Goal: Task Accomplishment & Management: Use online tool/utility

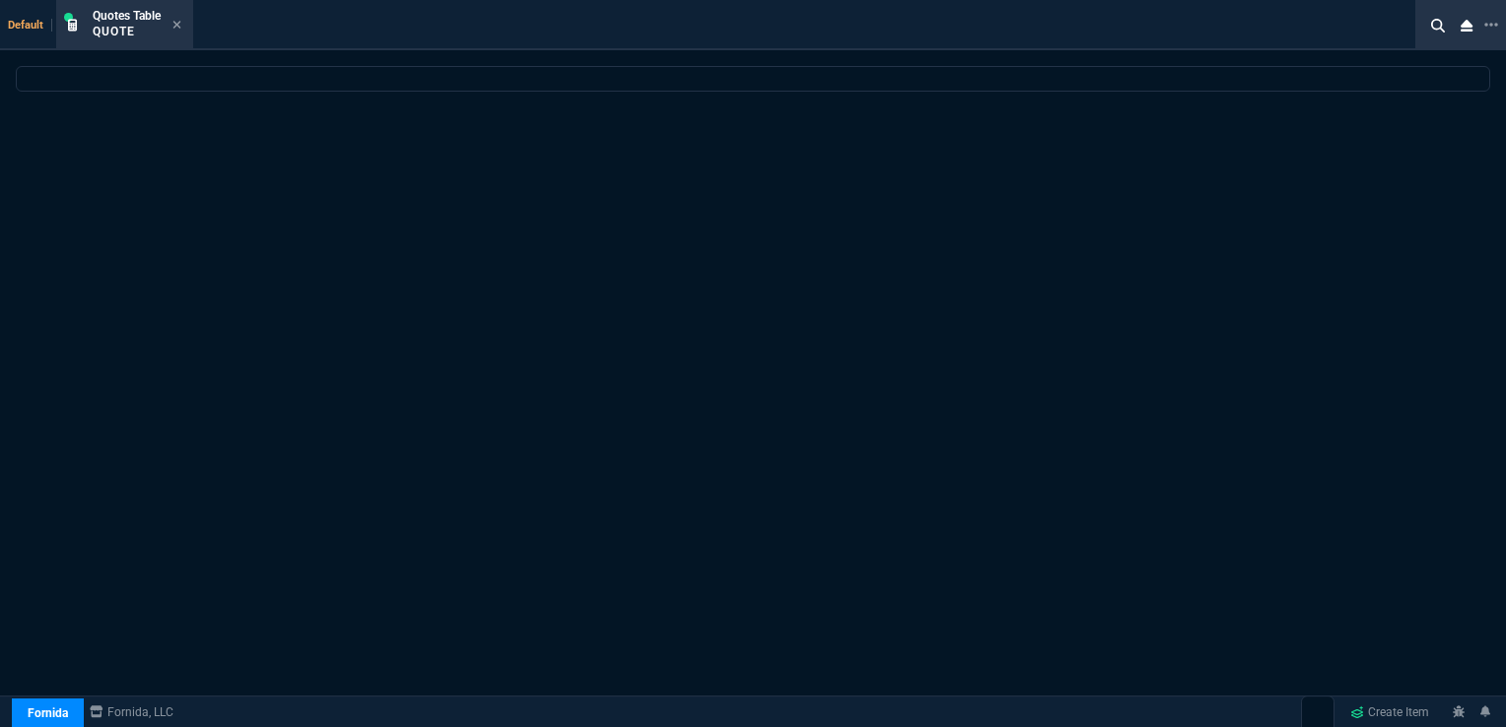
select select "16: [PERSON_NAME]"
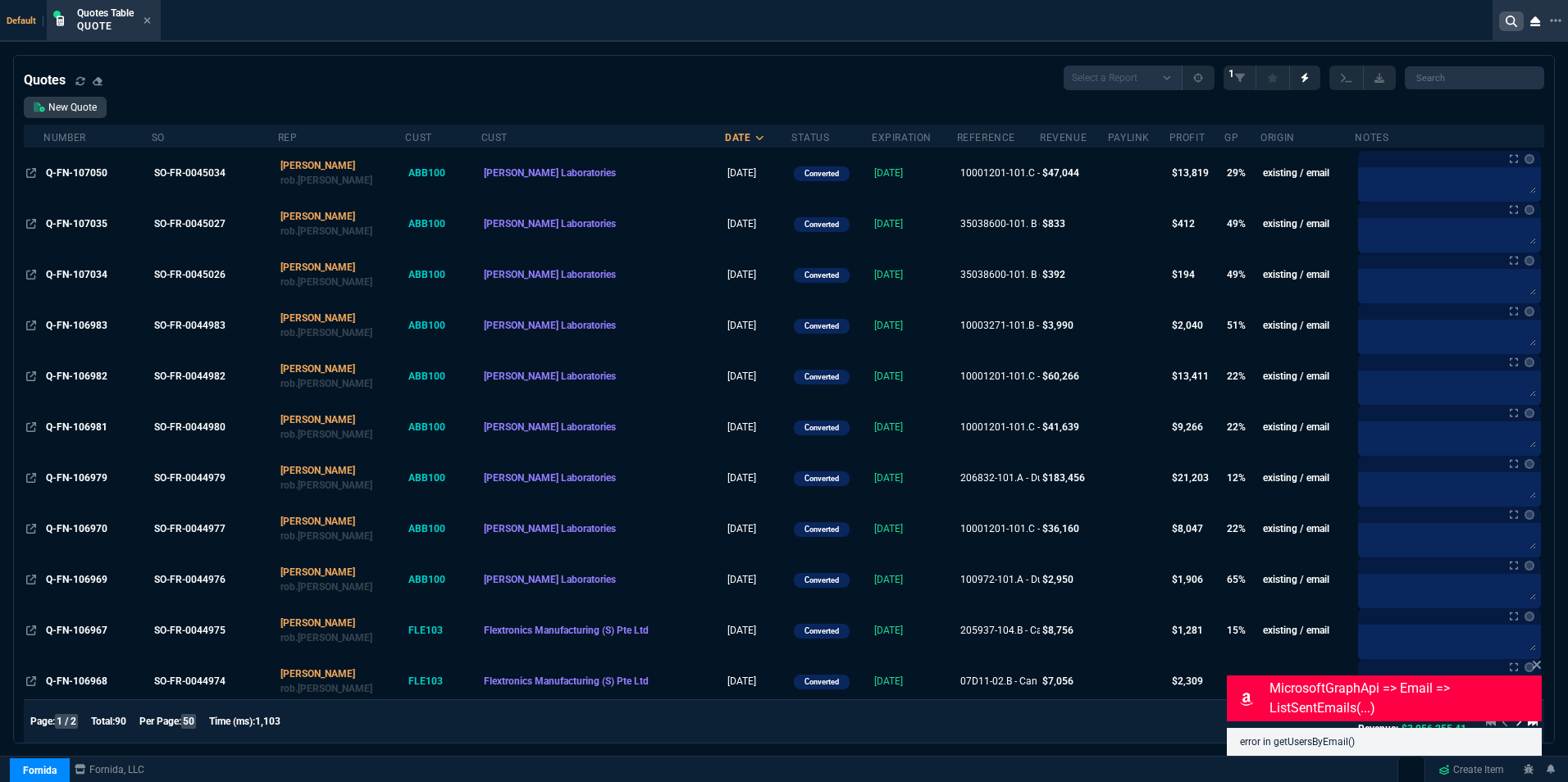
click at [1253, 26] on icon at bounding box center [1511, 22] width 12 height 12
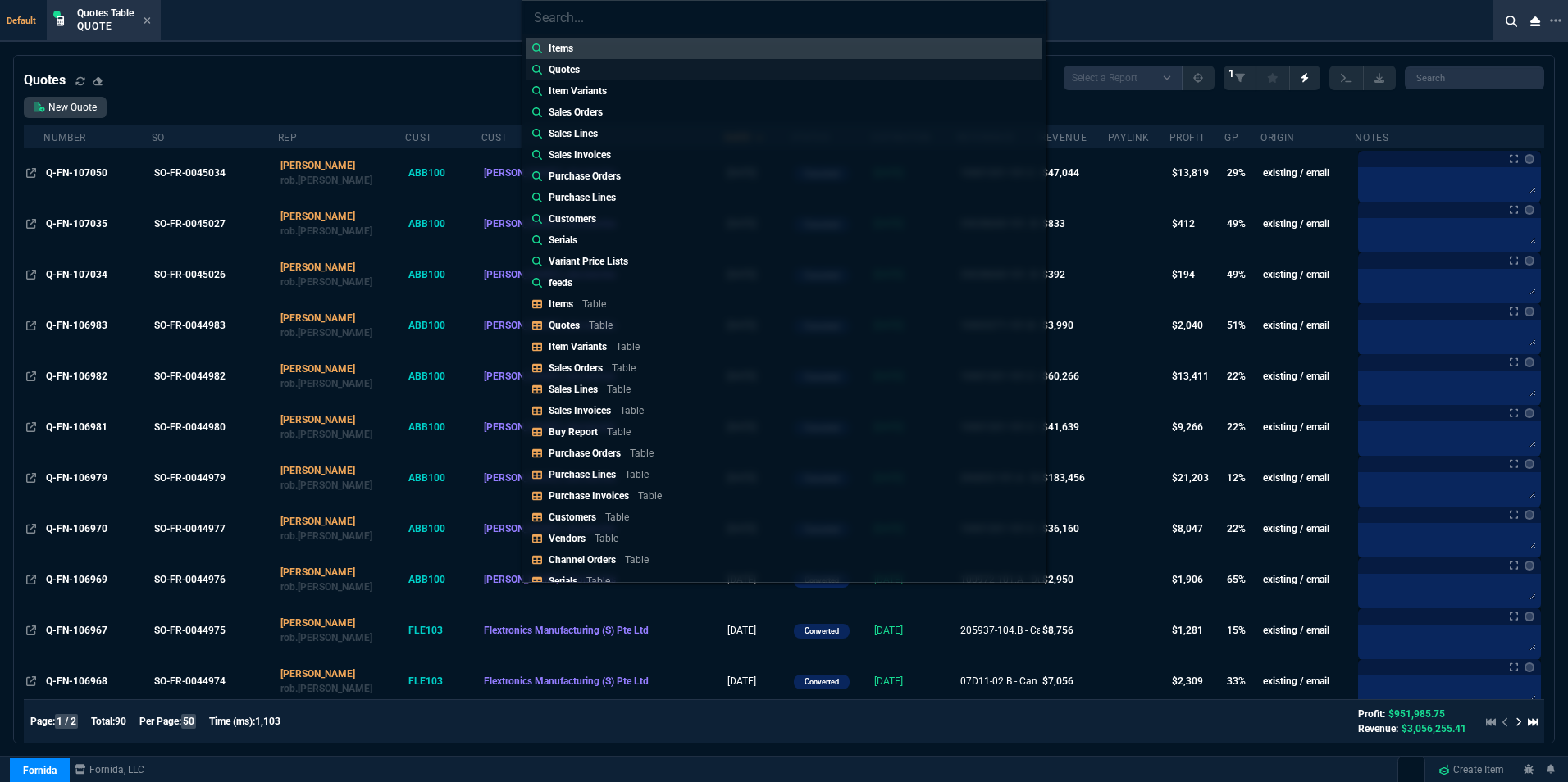
click at [588, 67] on link "Quotes" at bounding box center [784, 70] width 517 height 22
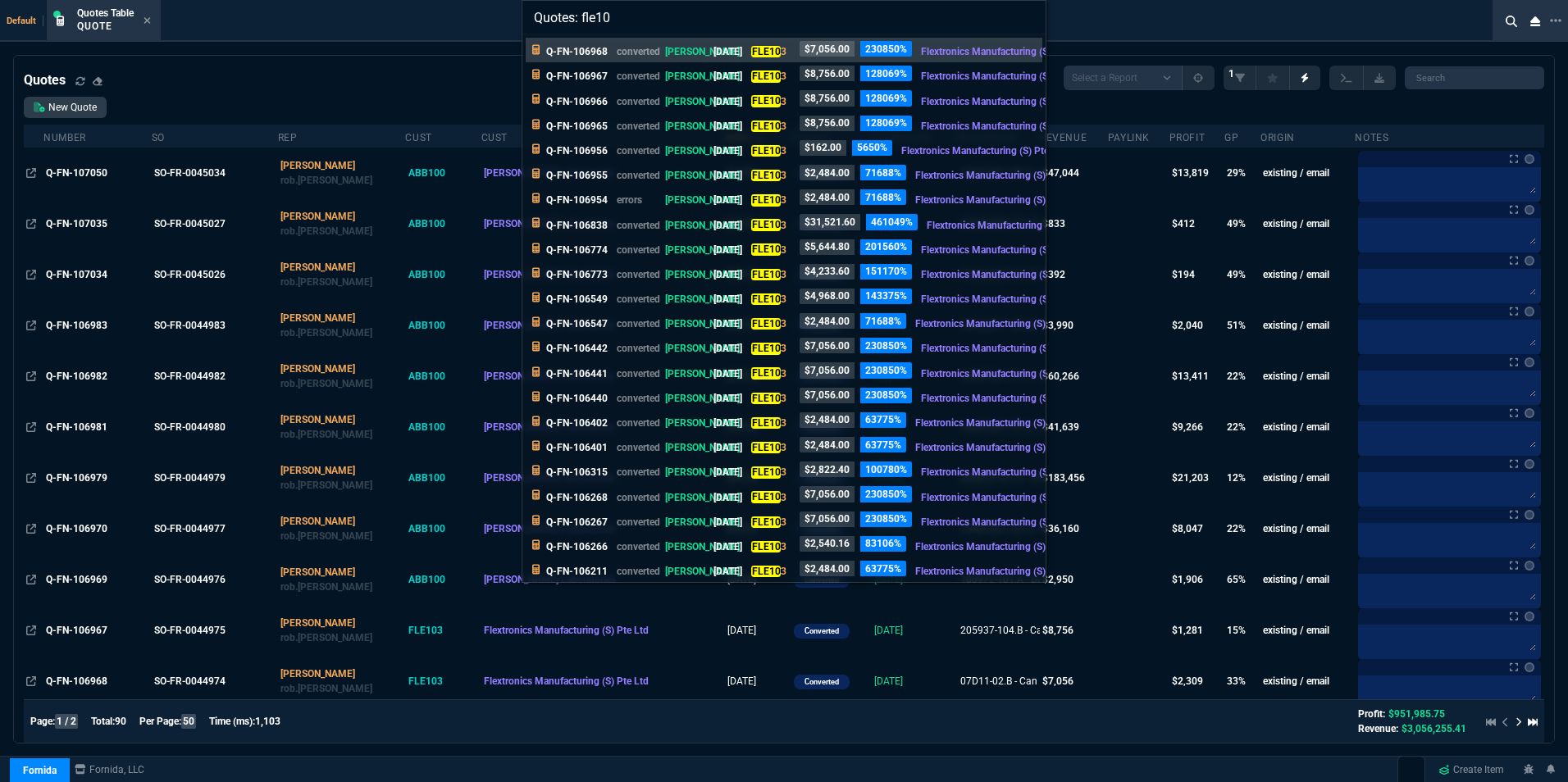
type input "Quotes: fle103"
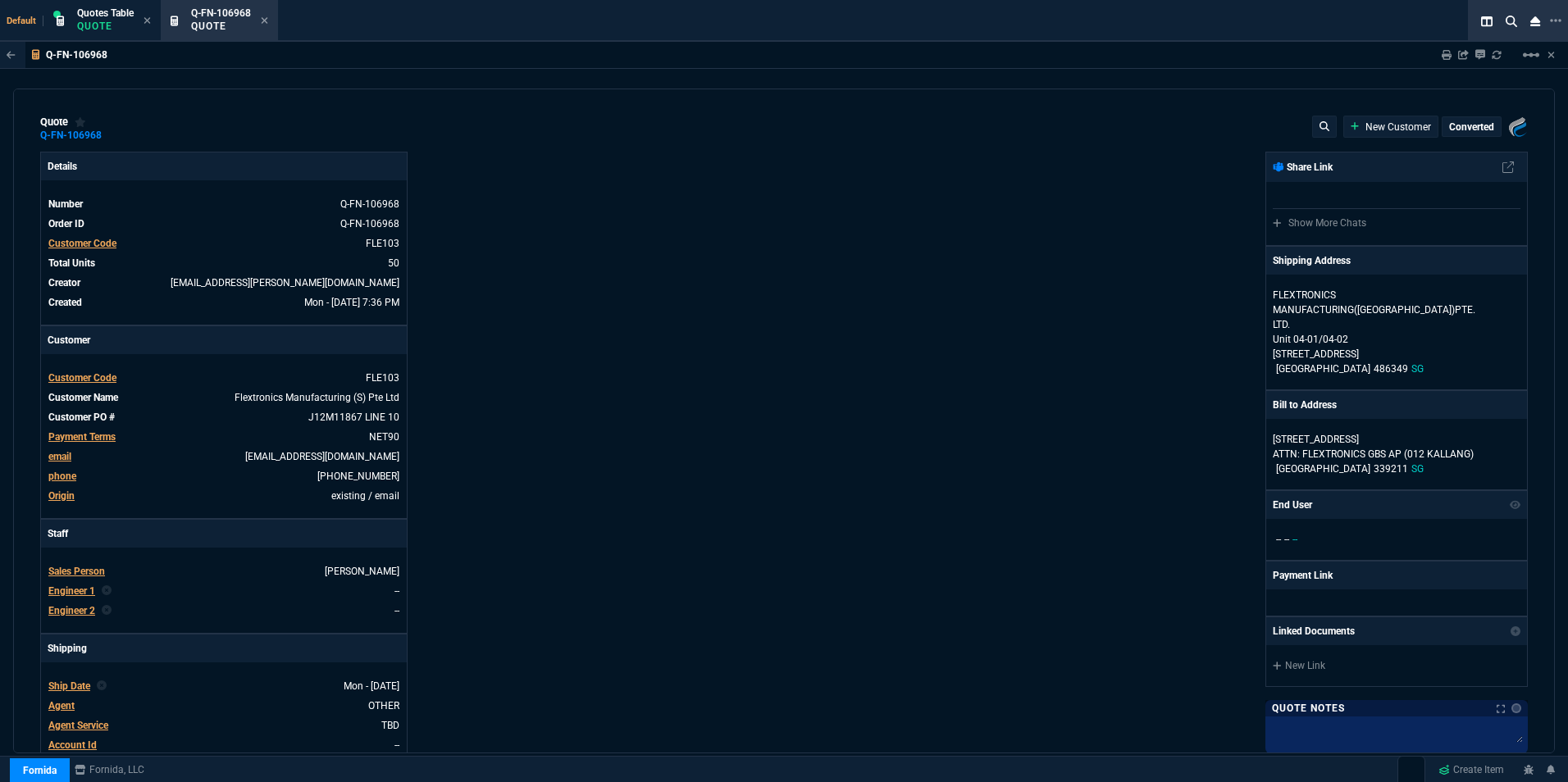
type input "36"
type input "51"
type input "24"
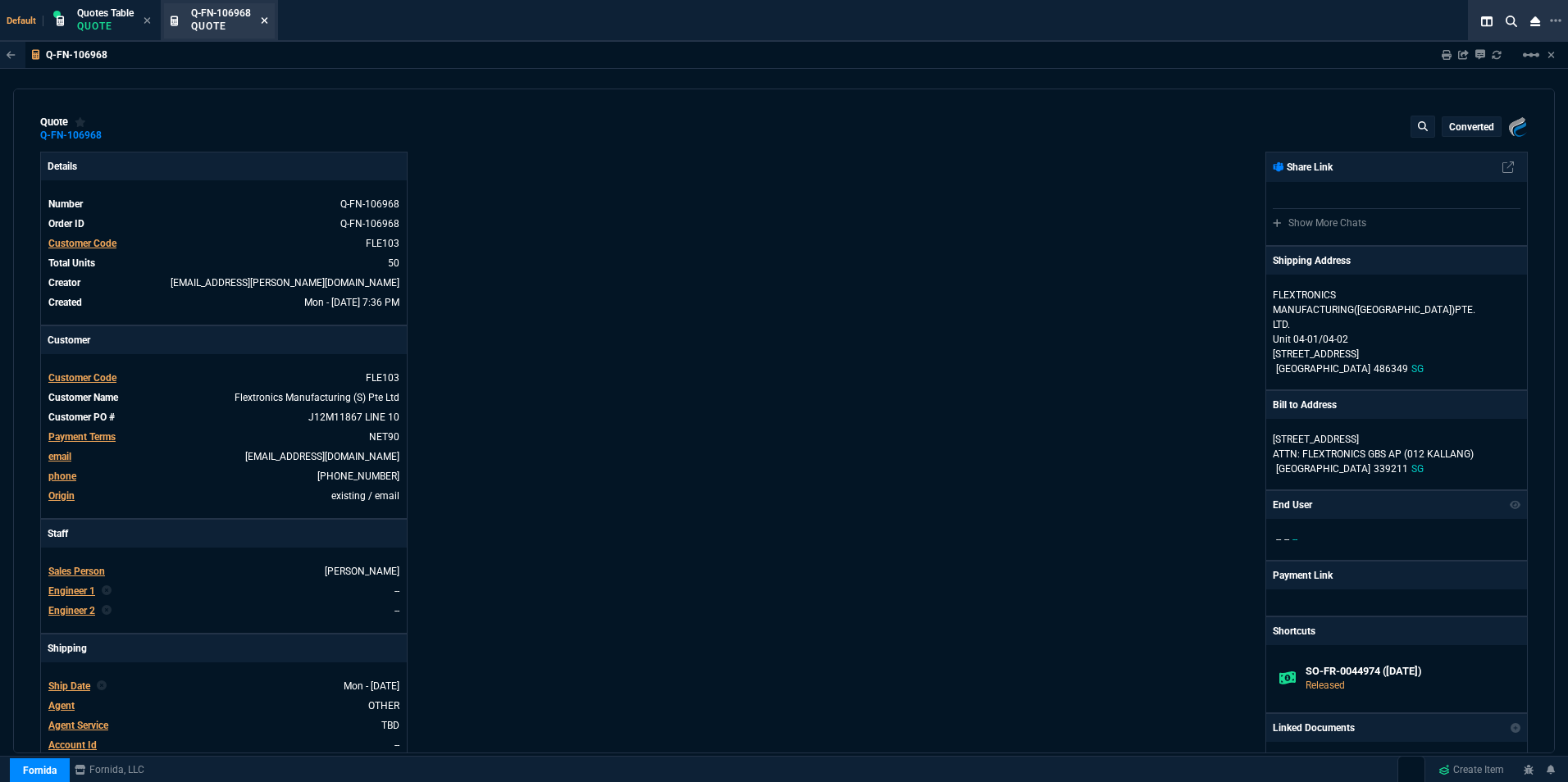
click at [265, 17] on icon at bounding box center [264, 21] width 7 height 10
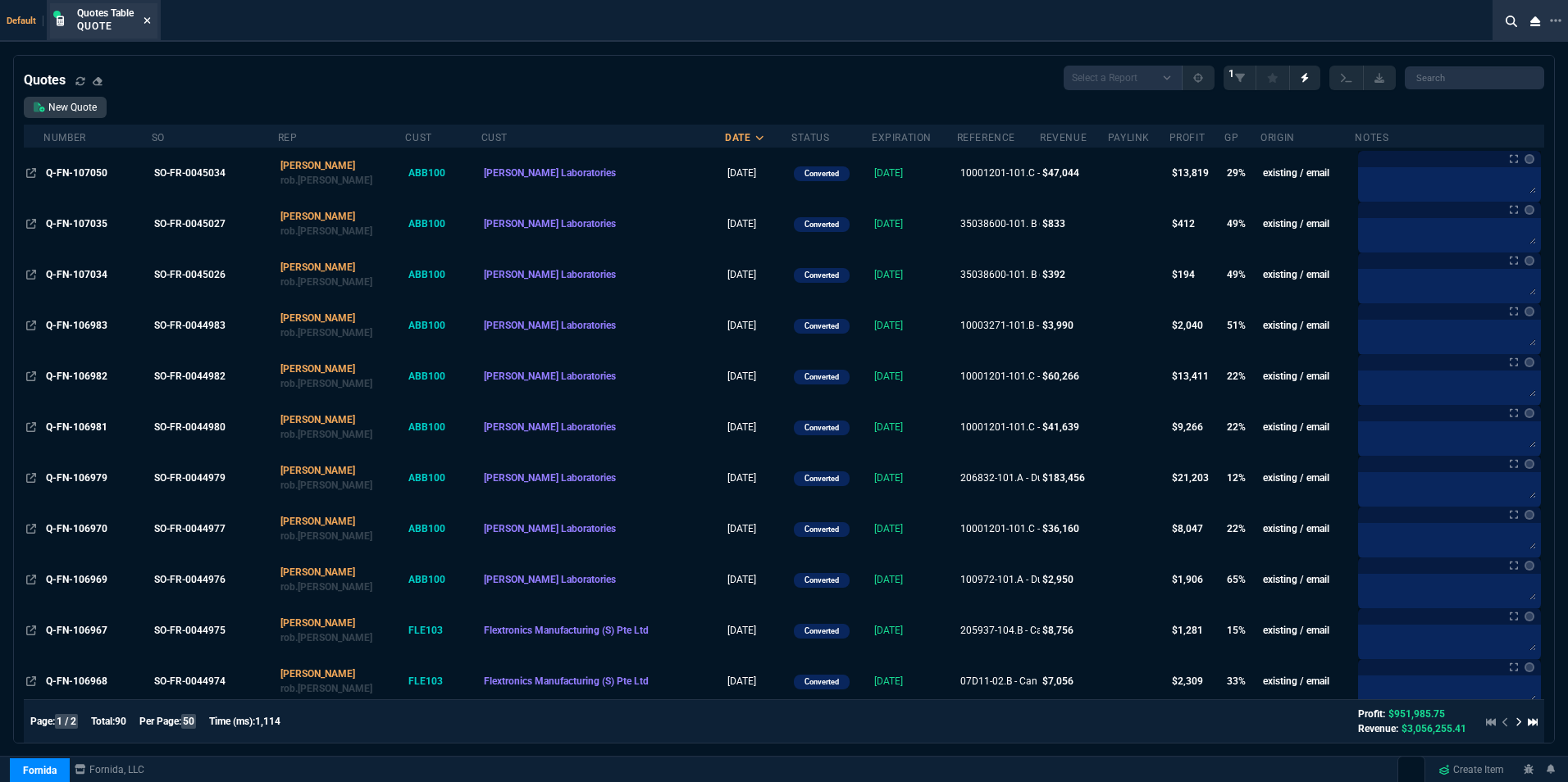
click at [149, 18] on icon at bounding box center [146, 21] width 7 height 10
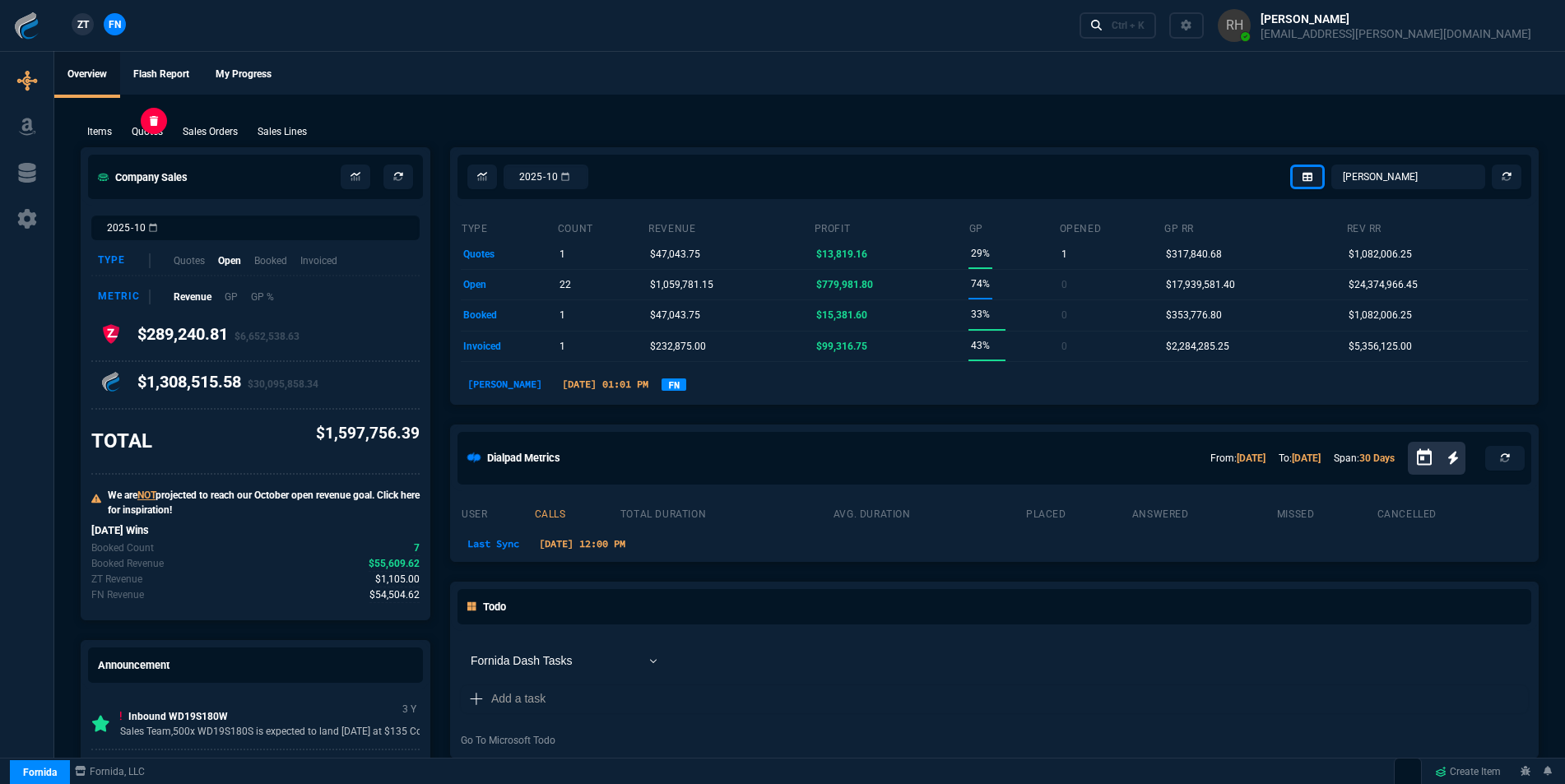
click at [145, 127] on p "Quotes" at bounding box center [147, 132] width 31 height 15
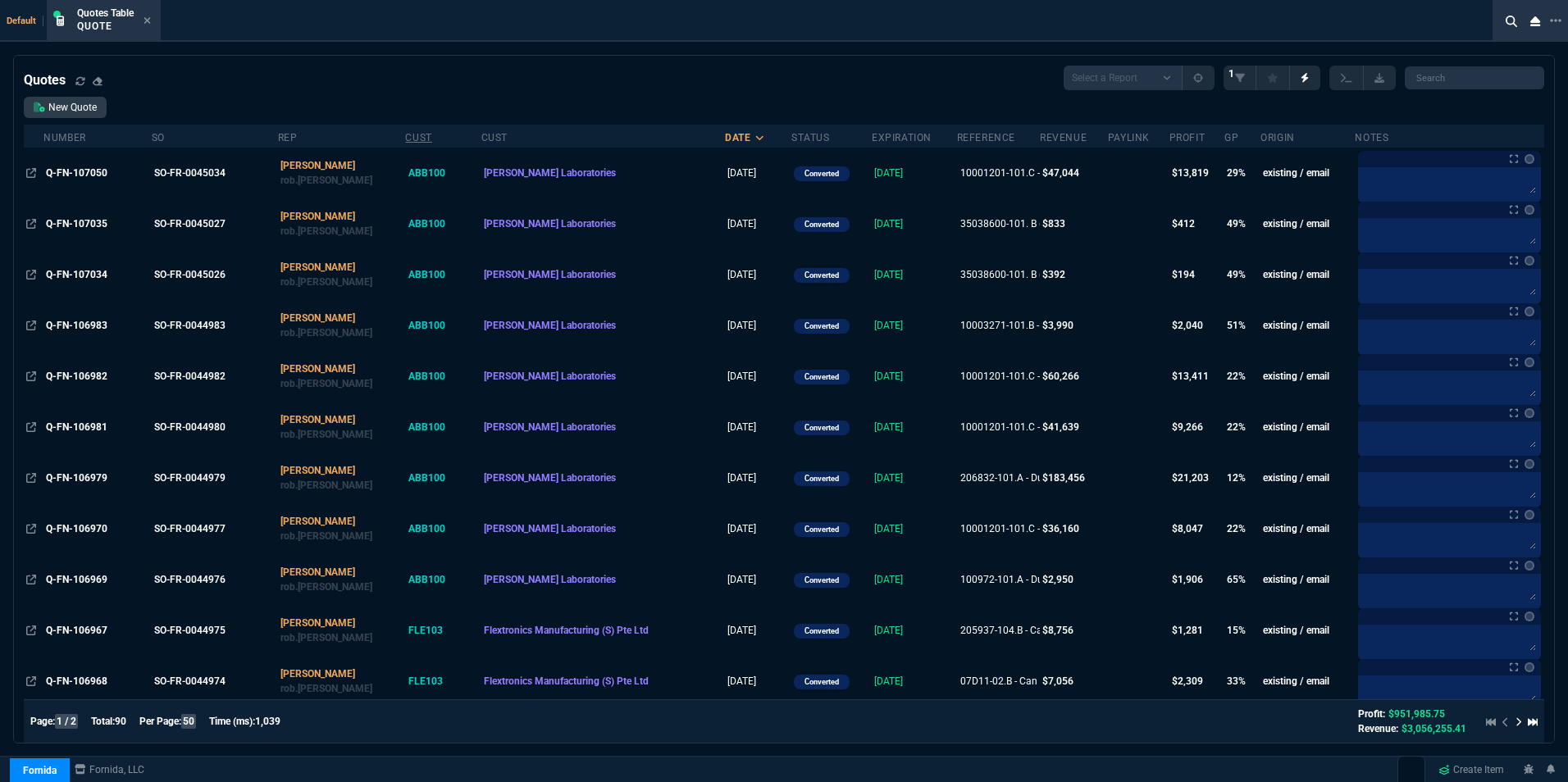
click at [467, 142] on th "Cust" at bounding box center [443, 136] width 76 height 23
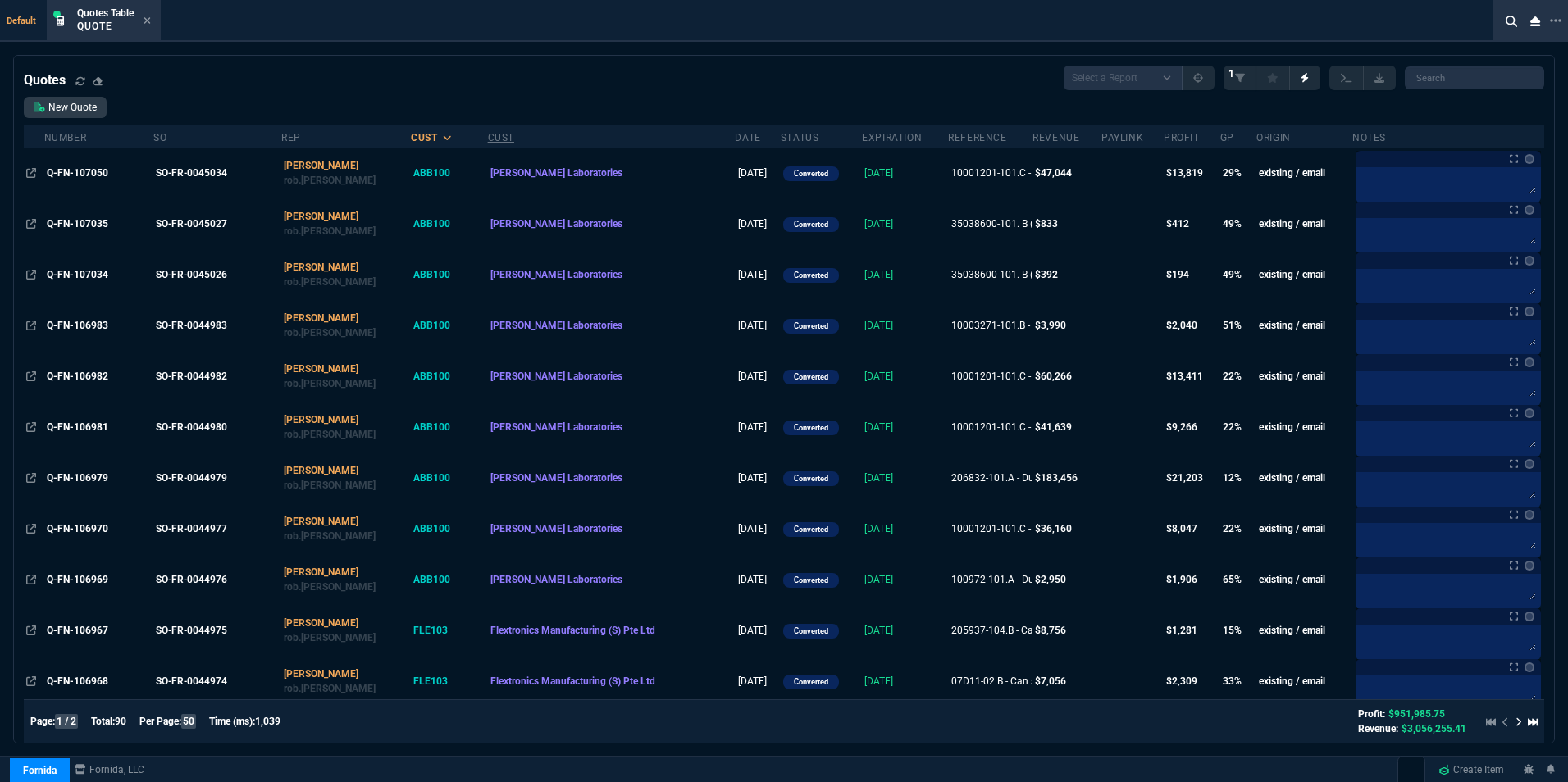
click at [488, 142] on div "Cust" at bounding box center [501, 138] width 27 height 13
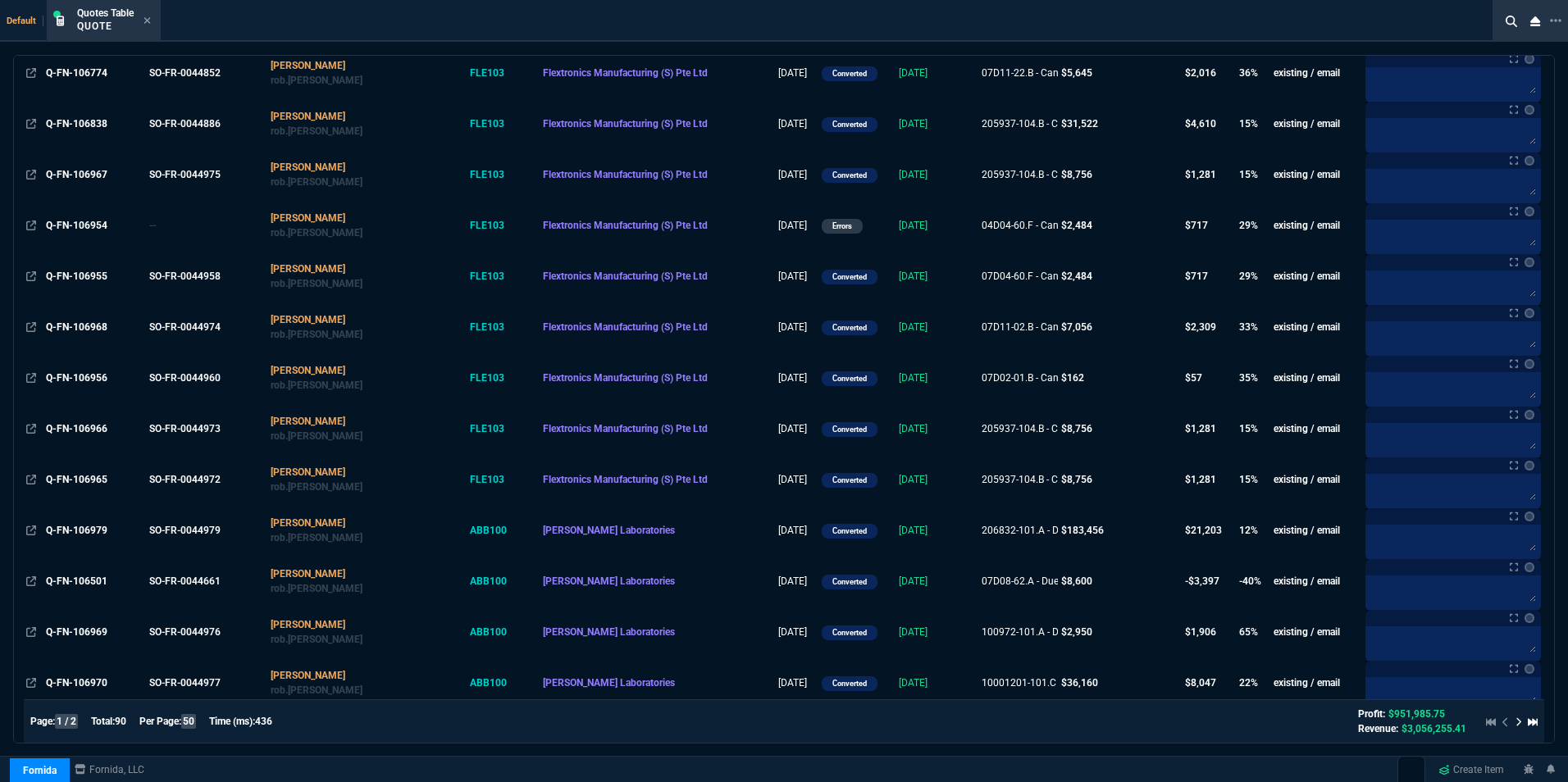
scroll to position [819, 0]
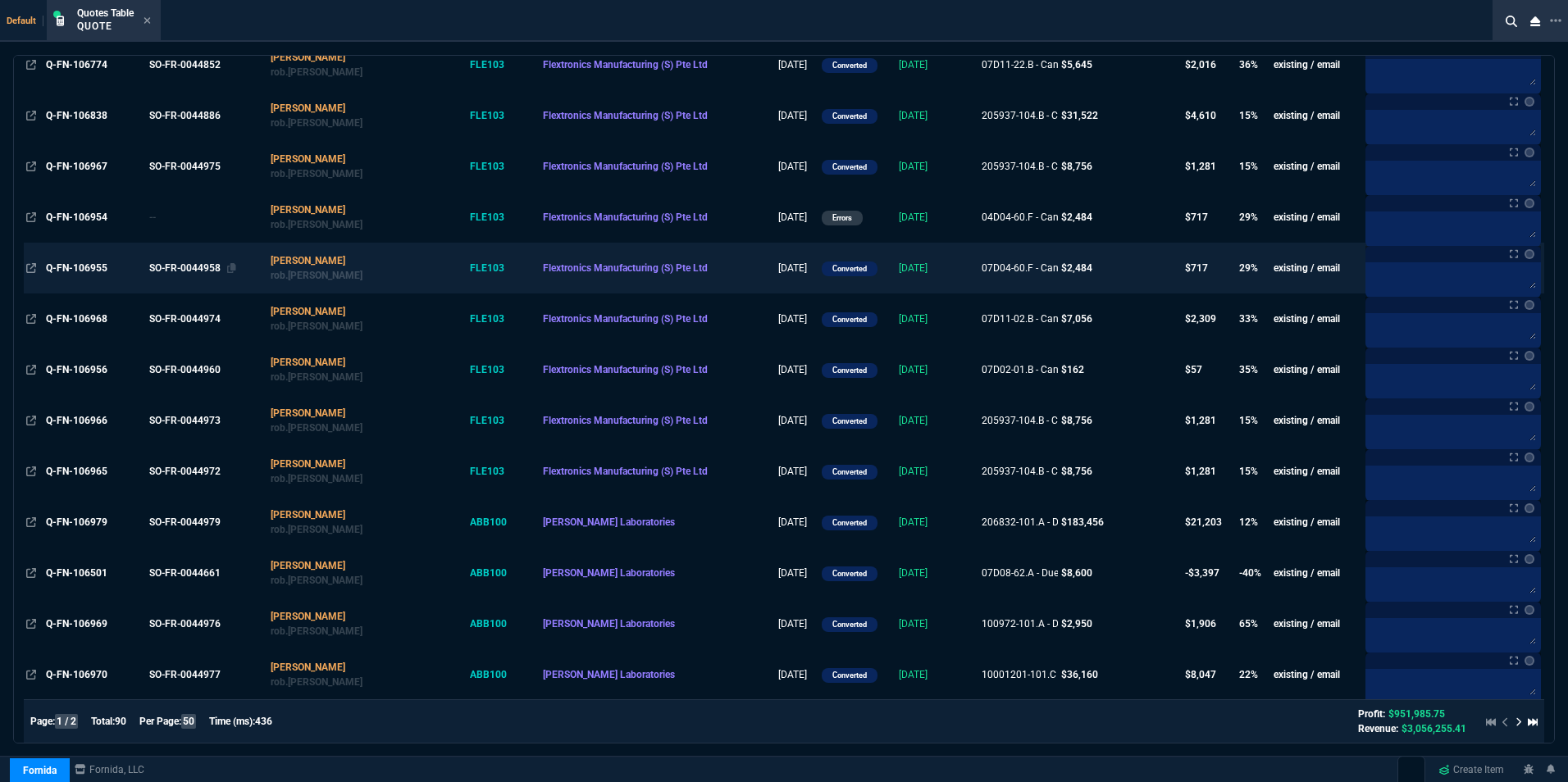
click at [213, 268] on div "SO-FR-0044958" at bounding box center [205, 268] width 112 height 15
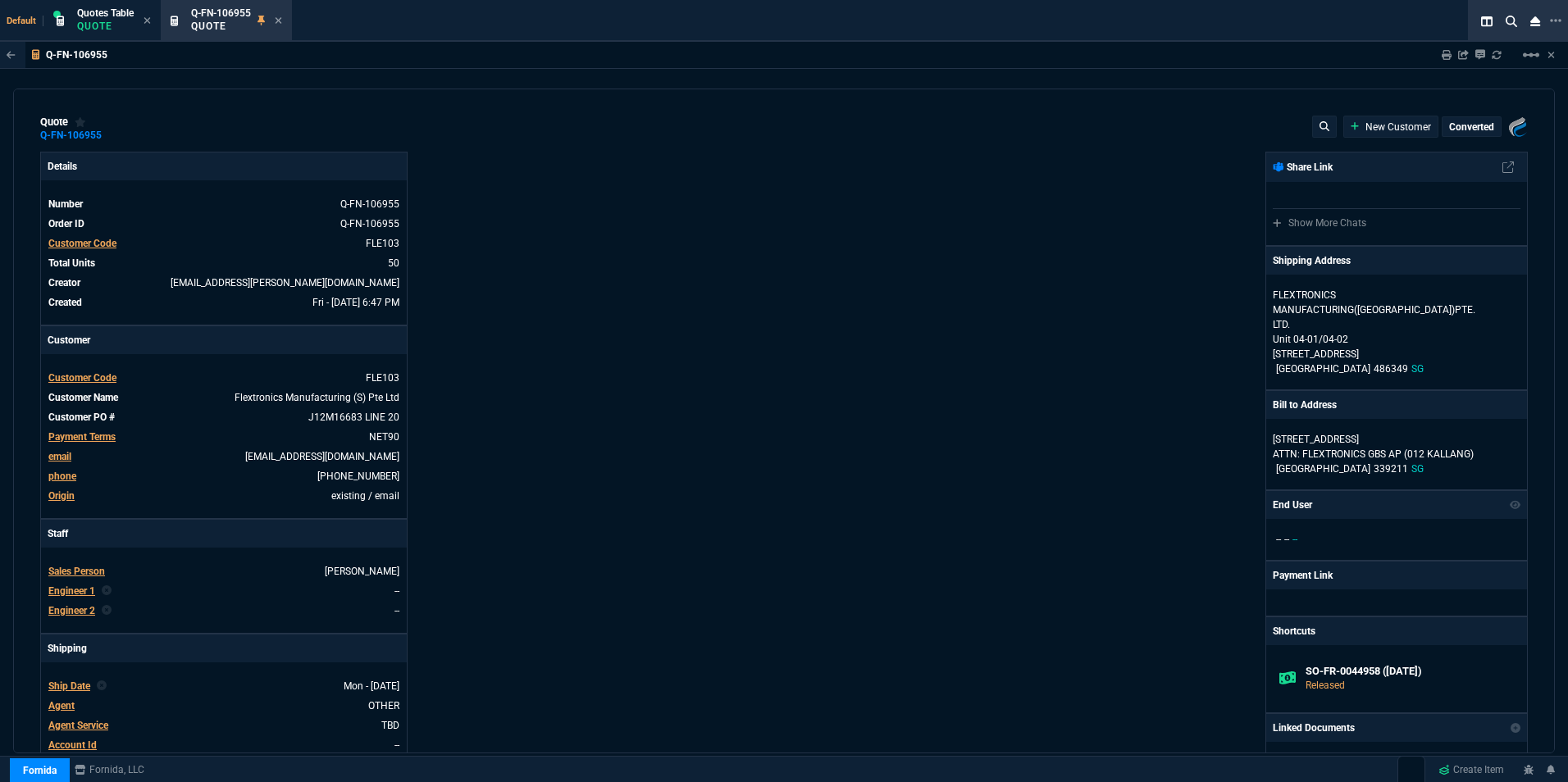
type input "33"
type input "16"
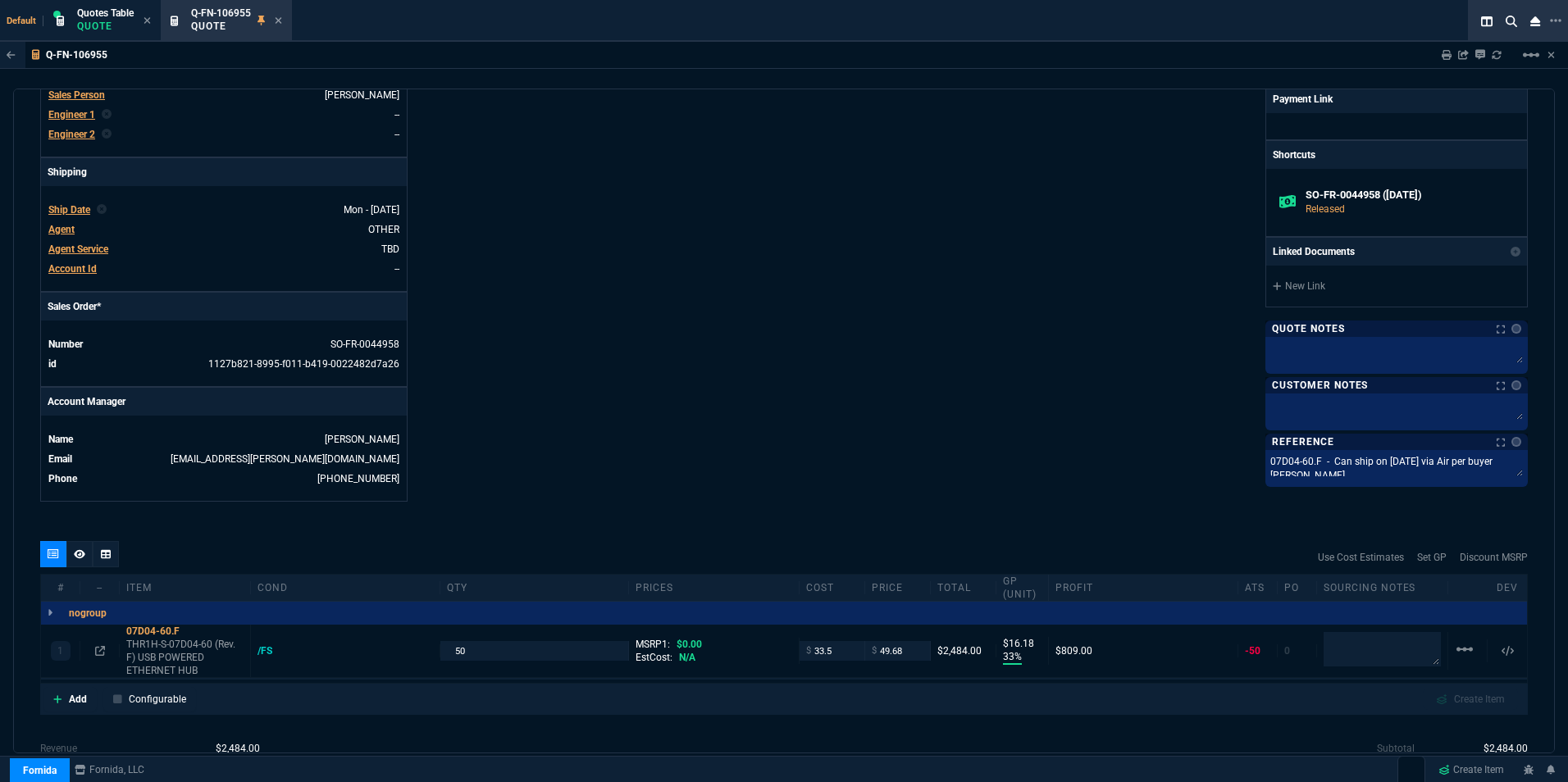
scroll to position [410, 0]
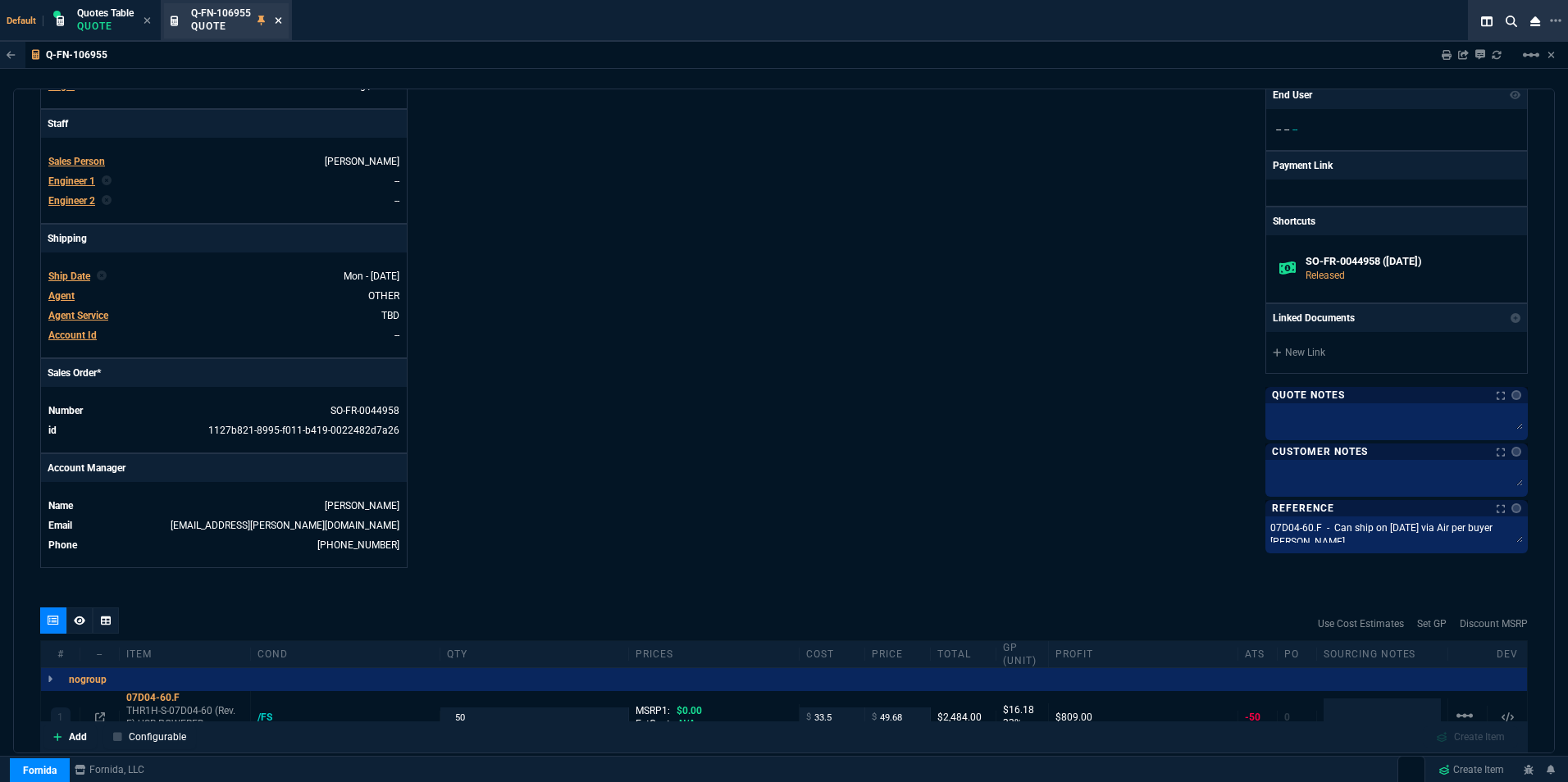
click at [280, 15] on nx-icon at bounding box center [278, 22] width 7 height 13
